Goal: Task Accomplishment & Management: Use online tool/utility

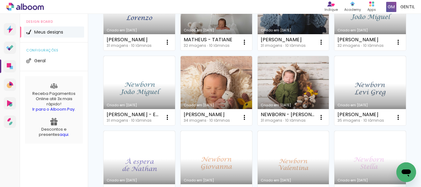
scroll to position [100, 0]
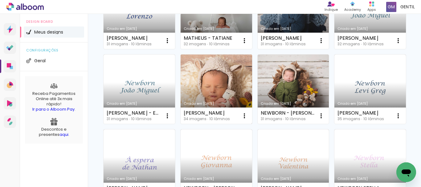
click at [252, 109] on div "ARTUR - RAYSSA LELLIS 34 imagens ∙ 10 lâminas Abrir Fazer uma cópia Excluir" at bounding box center [217, 116] width 72 height 16
click at [230, 113] on div "[PERSON_NAME]" at bounding box center [207, 113] width 46 height 5
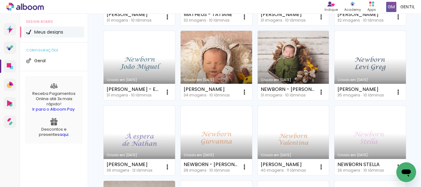
scroll to position [185, 0]
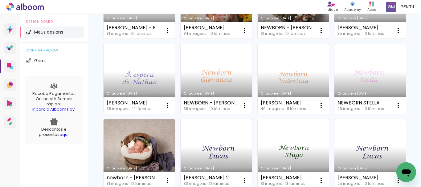
drag, startPoint x: 416, startPoint y: 75, endPoint x: 414, endPoint y: 66, distance: 9.8
click at [414, 66] on div "Criado em 06/09/25 LORENZO - MARIA LUIZA 31 imagens ∙ 10 lâminas Abrir Fazer um…" at bounding box center [254, 177] width 333 height 616
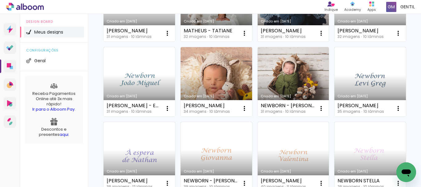
scroll to position [0, 0]
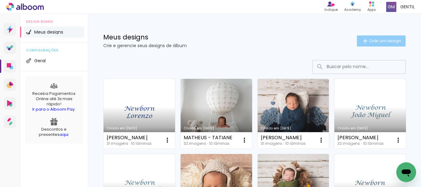
click at [370, 40] on span "Criar um design" at bounding box center [385, 41] width 32 height 4
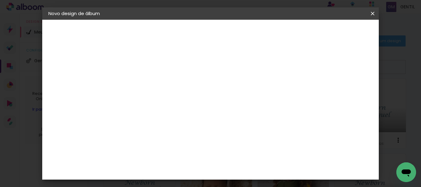
click at [149, 84] on input at bounding box center [149, 83] width 0 height 10
type input "[PERSON_NAME]"
type paper-input "[PERSON_NAME]"
click at [0, 0] on slot "Avançar" at bounding box center [0, 0] width 0 height 0
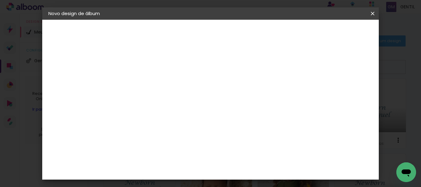
click at [265, 37] on paper-button "Avançar" at bounding box center [249, 32] width 30 height 10
click at [250, 36] on paper-button "Avançar" at bounding box center [235, 32] width 30 height 10
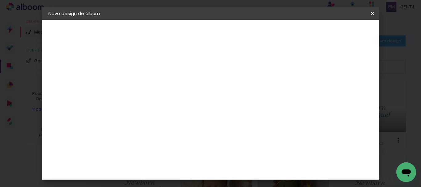
click at [248, 37] on paper-button "Iniciar design" at bounding box center [235, 34] width 27 height 15
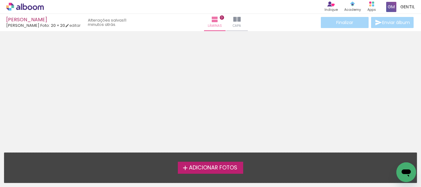
click at [203, 167] on span "Adicionar Fotos" at bounding box center [213, 168] width 48 height 6
click at [0, 0] on input "file" at bounding box center [0, 0] width 0 height 0
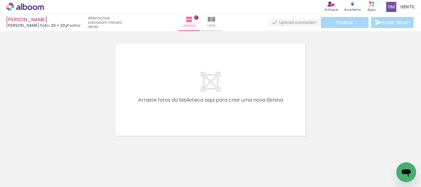
scroll to position [0, 736]
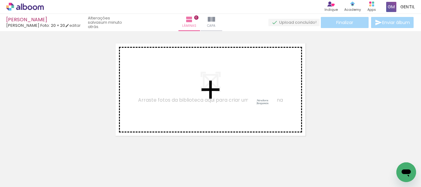
drag, startPoint x: 389, startPoint y: 170, endPoint x: 267, endPoint y: 107, distance: 136.4
click at [267, 107] on quentale-workspace at bounding box center [210, 93] width 421 height 187
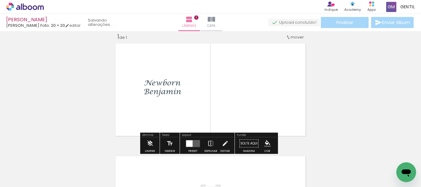
scroll to position [8, 0]
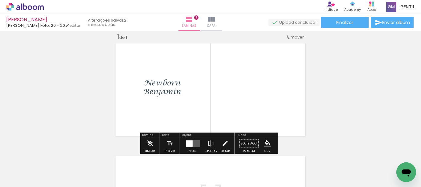
click at [193, 143] on quentale-layouter at bounding box center [193, 143] width 14 height 7
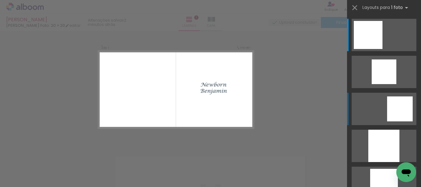
click at [393, 108] on div at bounding box center [400, 109] width 26 height 25
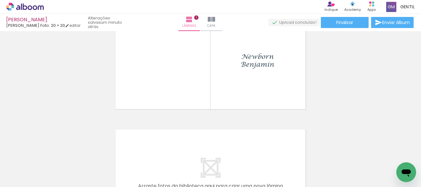
scroll to position [26, 0]
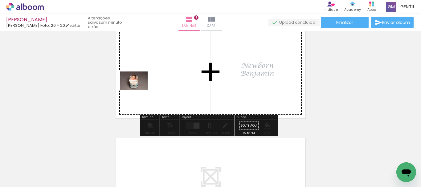
drag, startPoint x: 63, startPoint y: 171, endPoint x: 146, endPoint y: 88, distance: 116.7
click at [146, 88] on quentale-workspace at bounding box center [210, 93] width 421 height 187
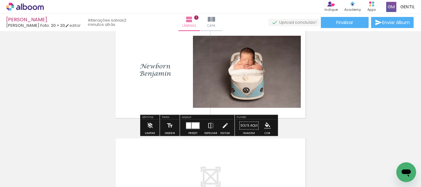
click at [195, 125] on div at bounding box center [196, 125] width 8 height 6
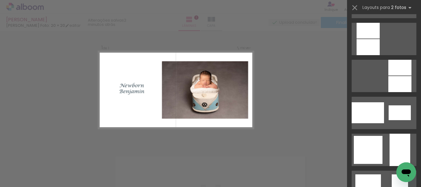
scroll to position [1675, 0]
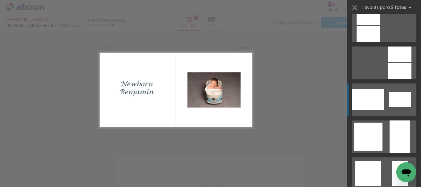
click at [369, 101] on div at bounding box center [368, 99] width 32 height 21
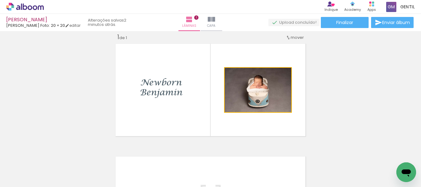
drag, startPoint x: 253, startPoint y: 102, endPoint x: 200, endPoint y: 101, distance: 53.7
click at [0, 0] on slot at bounding box center [0, 0] width 0 height 0
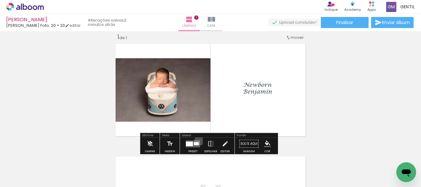
click at [198, 141] on quentale-layouter at bounding box center [193, 143] width 14 height 7
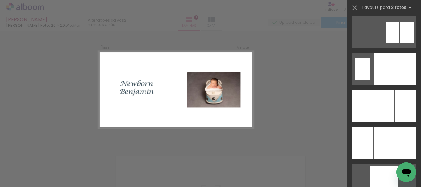
scroll to position [2624, 0]
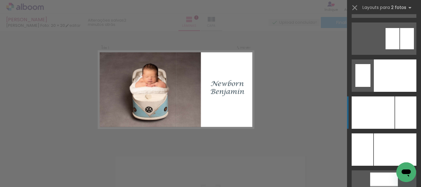
click at [374, 110] on div at bounding box center [373, 113] width 43 height 32
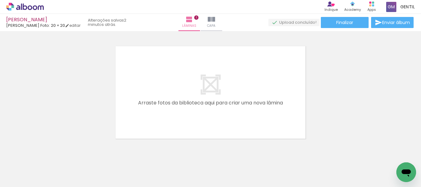
scroll to position [119, 0]
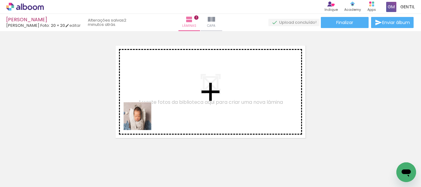
drag, startPoint x: 106, startPoint y: 171, endPoint x: 143, endPoint y: 120, distance: 63.0
click at [143, 120] on quentale-workspace at bounding box center [210, 93] width 421 height 187
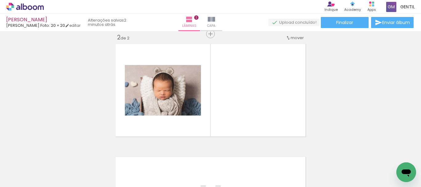
scroll to position [121, 0]
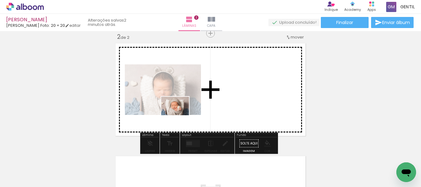
drag, startPoint x: 136, startPoint y: 165, endPoint x: 180, endPoint y: 115, distance: 66.4
click at [180, 115] on quentale-workspace at bounding box center [210, 93] width 421 height 187
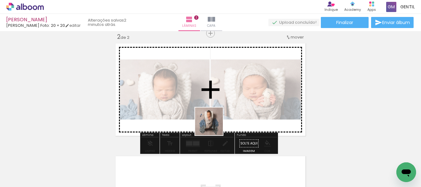
drag, startPoint x: 204, startPoint y: 172, endPoint x: 214, endPoint y: 126, distance: 47.2
click at [214, 126] on quentale-workspace at bounding box center [210, 93] width 421 height 187
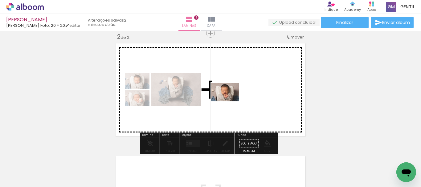
drag, startPoint x: 237, startPoint y: 174, endPoint x: 184, endPoint y: 112, distance: 81.9
click at [229, 101] on quentale-workspace at bounding box center [210, 93] width 421 height 187
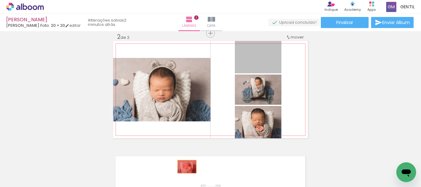
drag, startPoint x: 275, startPoint y: 67, endPoint x: 232, endPoint y: 171, distance: 112.8
click at [185, 166] on quentale-workspace at bounding box center [210, 93] width 421 height 187
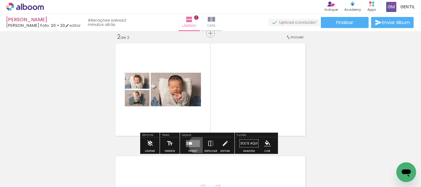
click at [197, 145] on quentale-layouter at bounding box center [193, 143] width 14 height 7
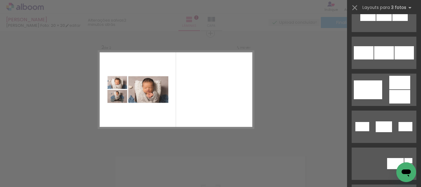
scroll to position [109, 0]
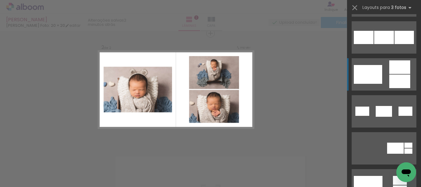
click at [368, 76] on div at bounding box center [368, 74] width 28 height 19
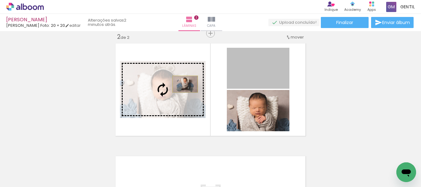
drag, startPoint x: 263, startPoint y: 72, endPoint x: 183, endPoint y: 84, distance: 81.3
click at [0, 0] on slot at bounding box center [0, 0] width 0 height 0
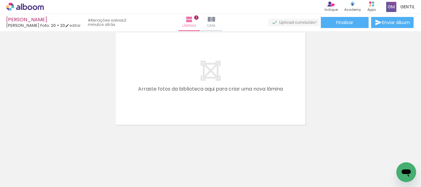
scroll to position [244, 0]
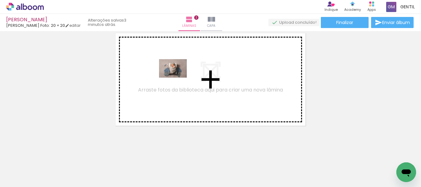
drag, startPoint x: 171, startPoint y: 164, endPoint x: 162, endPoint y: 155, distance: 13.1
click at [177, 79] on quentale-workspace at bounding box center [210, 93] width 421 height 187
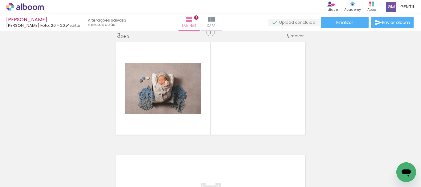
scroll to position [234, 0]
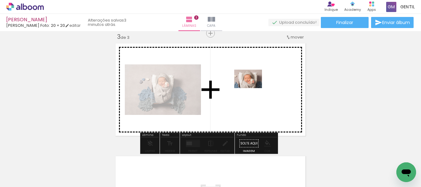
drag, startPoint x: 142, startPoint y: 166, endPoint x: 253, endPoint y: 88, distance: 135.3
click at [253, 88] on quentale-workspace at bounding box center [210, 93] width 421 height 187
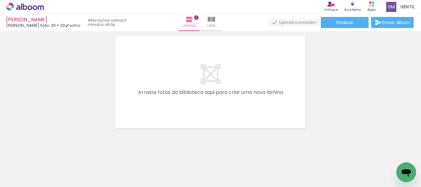
scroll to position [358, 0]
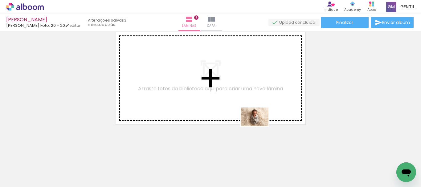
drag, startPoint x: 305, startPoint y: 170, endPoint x: 276, endPoint y: 177, distance: 30.3
click at [257, 123] on quentale-workspace at bounding box center [210, 93] width 421 height 187
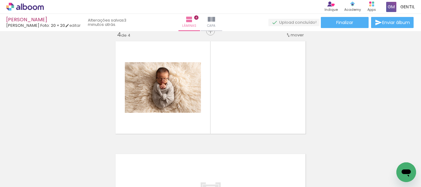
scroll to position [347, 0]
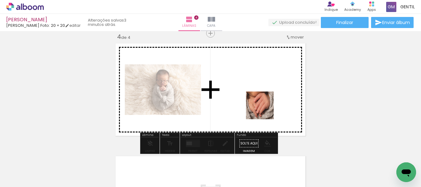
drag, startPoint x: 275, startPoint y: 169, endPoint x: 264, endPoint y: 109, distance: 60.2
click at [264, 109] on quentale-workspace at bounding box center [210, 93] width 421 height 187
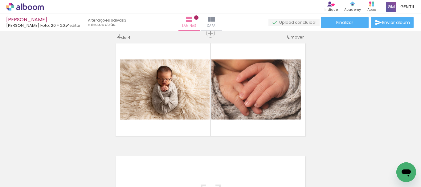
scroll to position [0, 427]
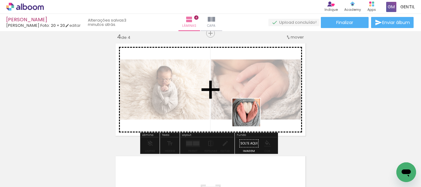
drag, startPoint x: 338, startPoint y: 167, endPoint x: 245, endPoint y: 112, distance: 108.1
click at [245, 112] on quentale-workspace at bounding box center [210, 93] width 421 height 187
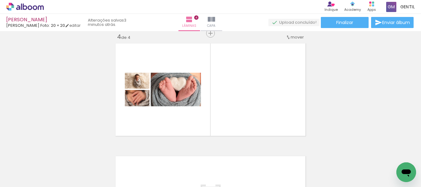
scroll to position [0, 147]
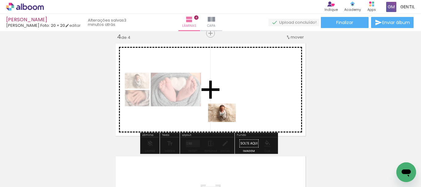
drag, startPoint x: 192, startPoint y: 173, endPoint x: 229, endPoint y: 120, distance: 65.0
click at [229, 120] on quentale-workspace at bounding box center [210, 93] width 421 height 187
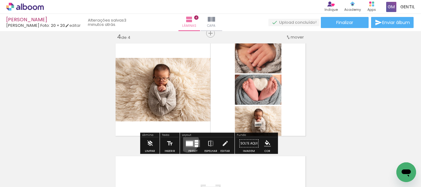
click at [187, 142] on div at bounding box center [189, 143] width 7 height 5
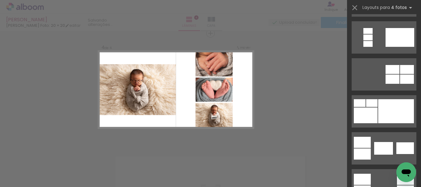
scroll to position [0, 0]
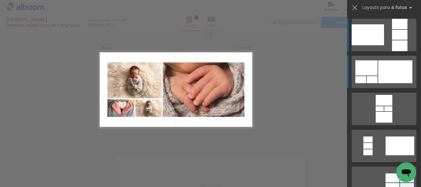
click at [406, 70] on div at bounding box center [395, 71] width 34 height 23
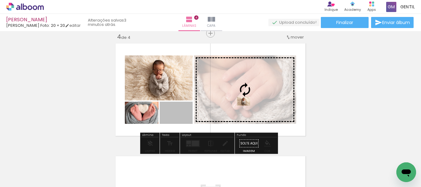
drag, startPoint x: 180, startPoint y: 115, endPoint x: 241, endPoint y: 101, distance: 62.6
click at [0, 0] on slot at bounding box center [0, 0] width 0 height 0
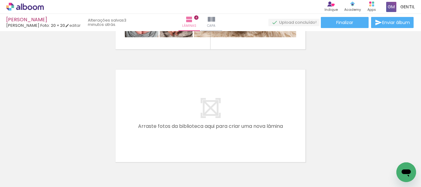
scroll to position [436, 0]
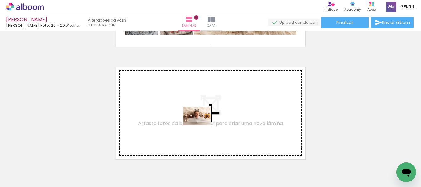
drag, startPoint x: 235, startPoint y: 170, endPoint x: 257, endPoint y: 165, distance: 22.0
click at [202, 126] on quentale-workspace at bounding box center [210, 93] width 421 height 187
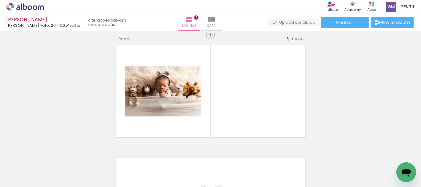
scroll to position [460, 0]
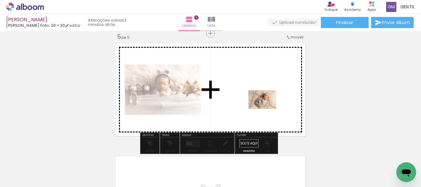
drag, startPoint x: 264, startPoint y: 171, endPoint x: 267, endPoint y: 109, distance: 62.4
click at [267, 109] on quentale-workspace at bounding box center [210, 93] width 421 height 187
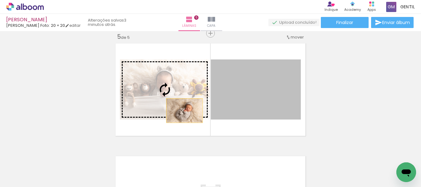
drag, startPoint x: 232, startPoint y: 113, endPoint x: 181, endPoint y: 110, distance: 50.7
click at [0, 0] on slot at bounding box center [0, 0] width 0 height 0
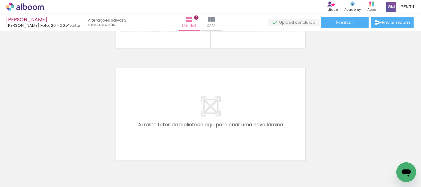
scroll to position [548, 0]
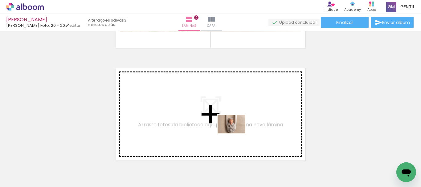
drag, startPoint x: 290, startPoint y: 166, endPoint x: 236, endPoint y: 134, distance: 62.9
click at [236, 134] on quentale-workspace at bounding box center [210, 93] width 421 height 187
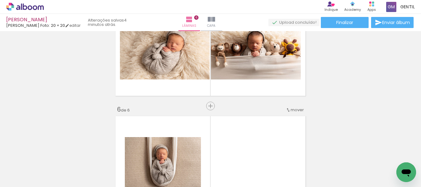
scroll to position [498, 0]
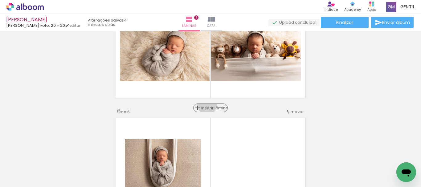
click at [207, 106] on span "Inserir lâmina" at bounding box center [213, 108] width 24 height 4
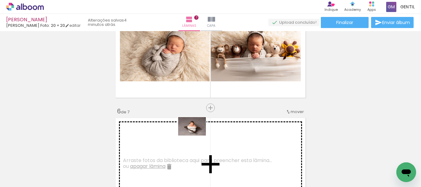
drag, startPoint x: 264, startPoint y: 163, endPoint x: 197, endPoint y: 136, distance: 72.2
click at [197, 136] on quentale-workspace at bounding box center [210, 93] width 421 height 187
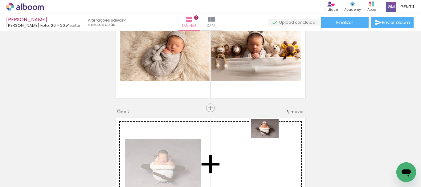
drag, startPoint x: 296, startPoint y: 170, endPoint x: 270, endPoint y: 138, distance: 41.7
click at [270, 138] on quentale-workspace at bounding box center [210, 93] width 421 height 187
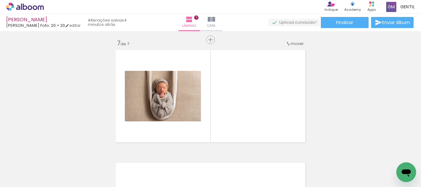
scroll to position [687, 0]
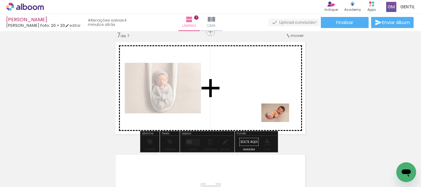
drag, startPoint x: 333, startPoint y: 172, endPoint x: 247, endPoint y: 176, distance: 86.7
click at [278, 120] on quentale-workspace at bounding box center [210, 93] width 421 height 187
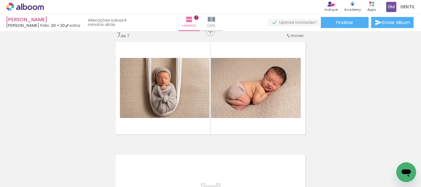
scroll to position [0, 310]
click at [270, 170] on div at bounding box center [270, 166] width 31 height 20
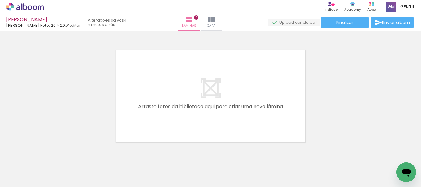
scroll to position [794, 0]
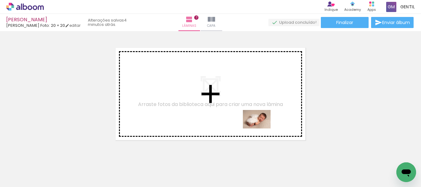
drag, startPoint x: 312, startPoint y: 169, endPoint x: 262, endPoint y: 129, distance: 65.0
click at [262, 129] on quentale-workspace at bounding box center [210, 93] width 421 height 187
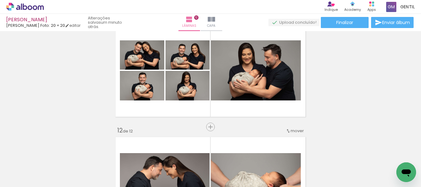
scroll to position [1146, 0]
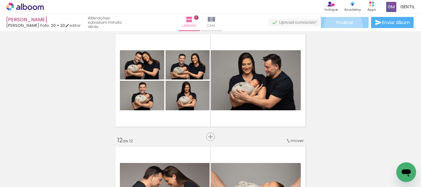
click at [342, 26] on paper-button "Finalizar" at bounding box center [345, 22] width 48 height 11
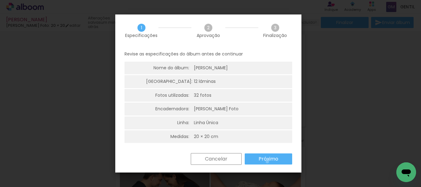
click at [0, 0] on slot "Próximo" at bounding box center [0, 0] width 0 height 0
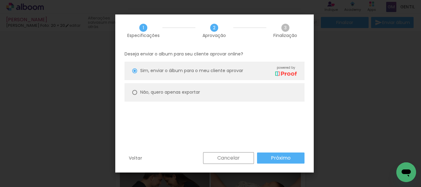
click at [137, 94] on div at bounding box center [134, 92] width 5 height 5
type paper-radio-button "on"
click at [0, 0] on slot "Próximo" at bounding box center [0, 0] width 0 height 0
type input "Alta, 300 DPI"
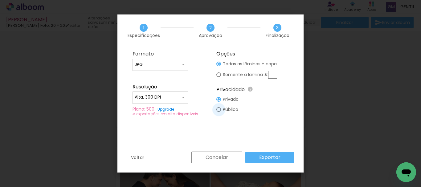
click at [219, 109] on div at bounding box center [218, 109] width 5 height 5
type paper-radio-button "on"
click at [0, 0] on slot "Exportar" at bounding box center [0, 0] width 0 height 0
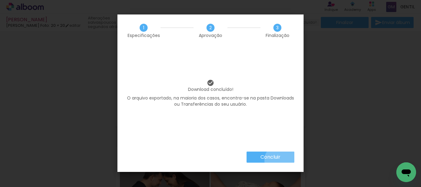
click at [281, 160] on paper-button "Concluir" at bounding box center [271, 157] width 48 height 11
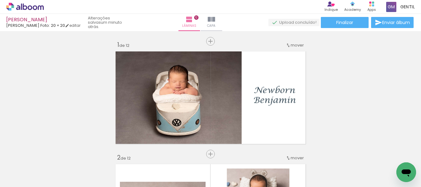
scroll to position [1146, 0]
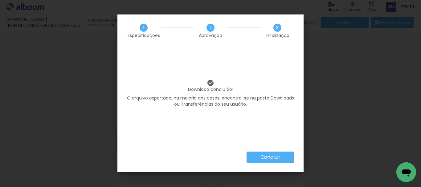
scroll to position [0, 736]
click at [288, 156] on paper-button "Concluir" at bounding box center [271, 157] width 48 height 11
